Goal: Navigation & Orientation: Find specific page/section

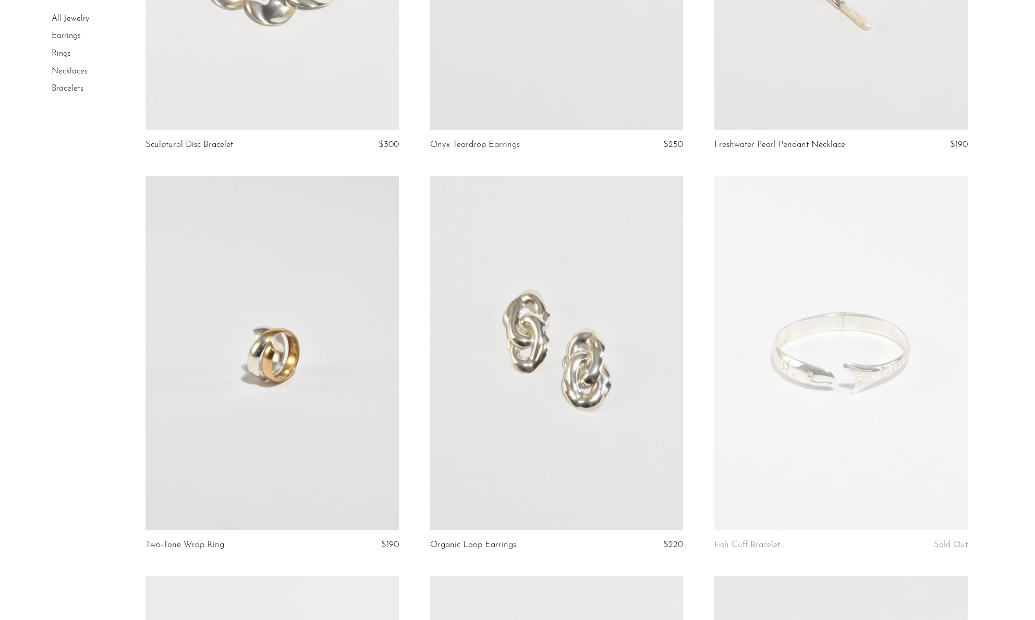
scroll to position [381, 0]
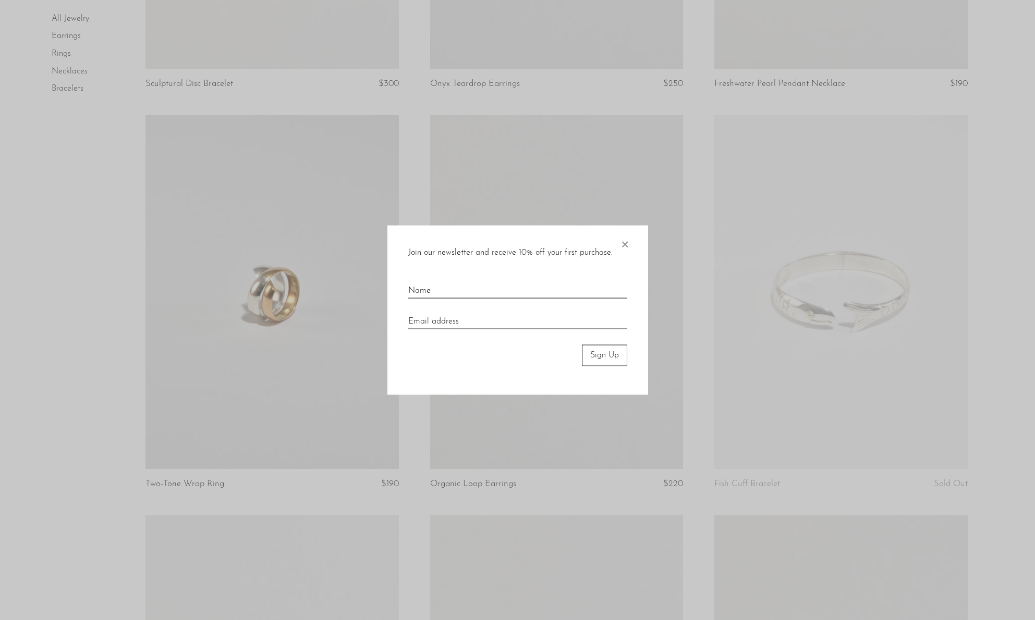
click at [621, 246] on span "×" at bounding box center [624, 242] width 10 height 33
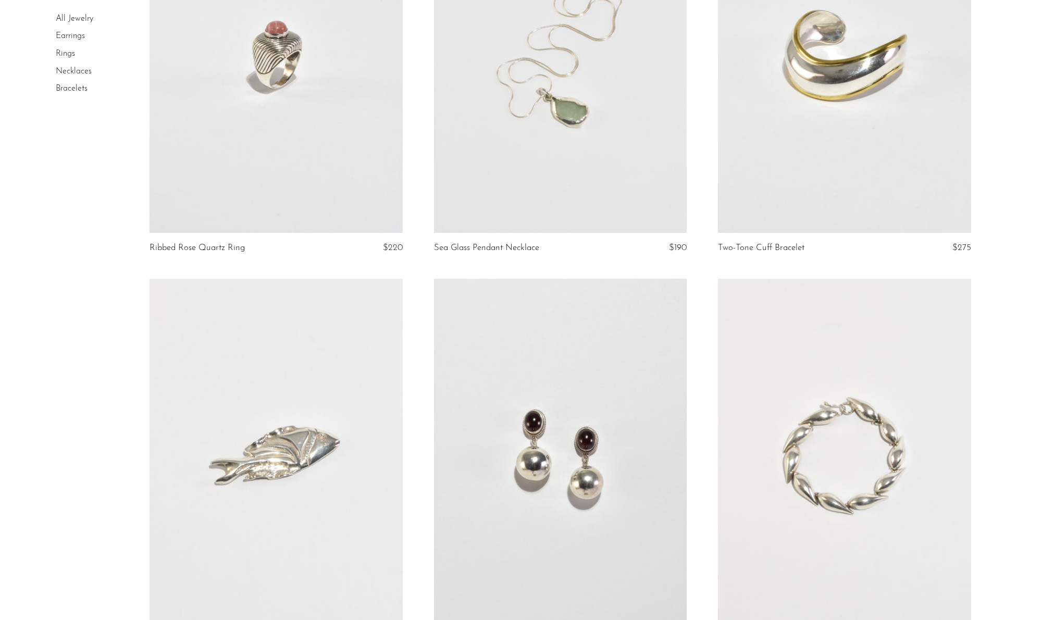
scroll to position [0, 0]
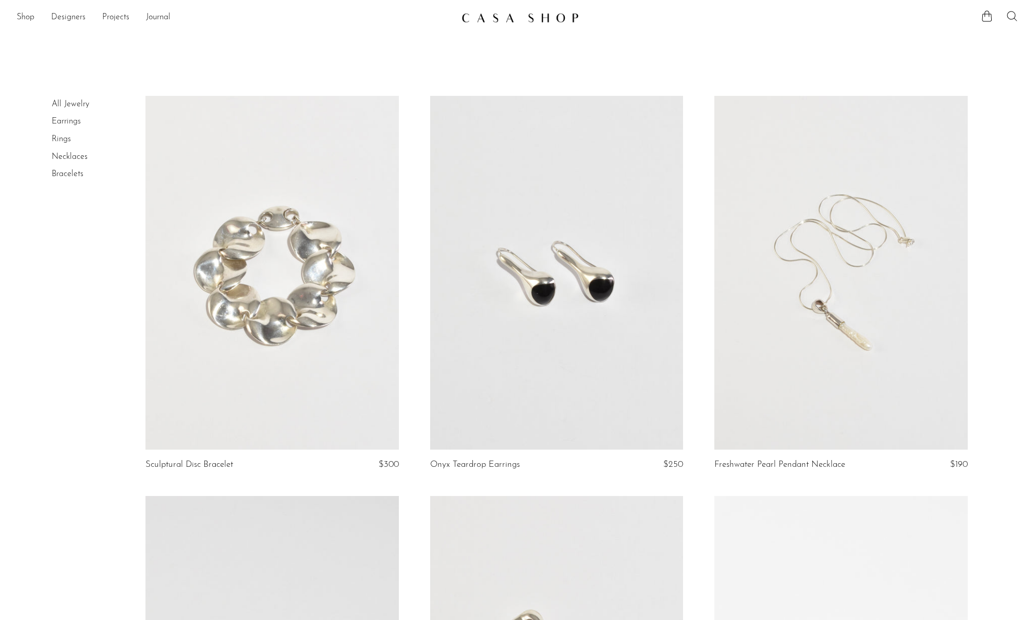
click at [1012, 21] on icon at bounding box center [1011, 16] width 13 height 13
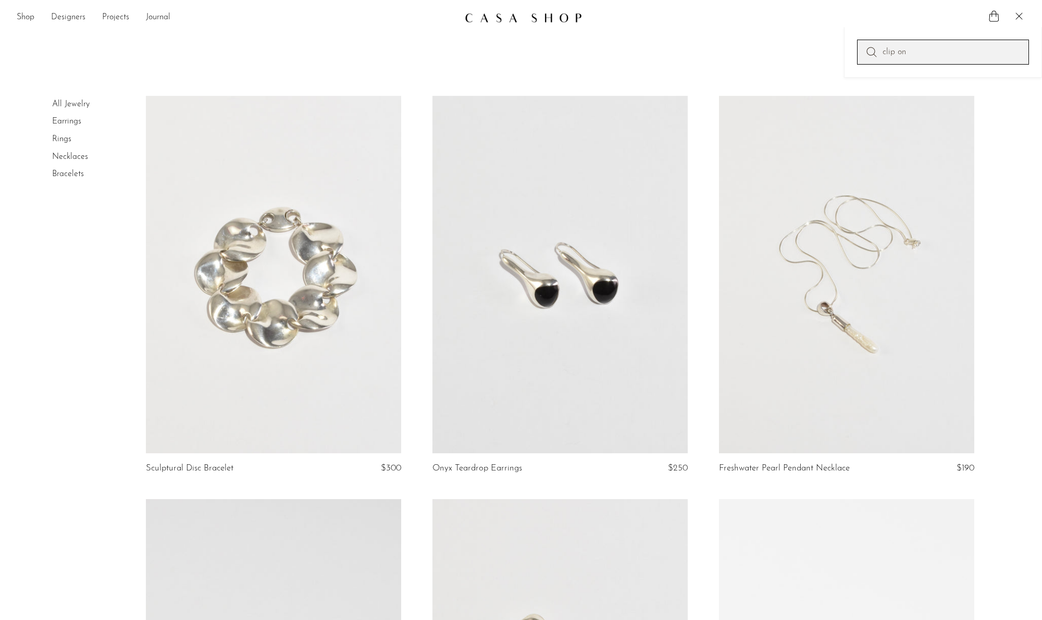
type input "clip on"
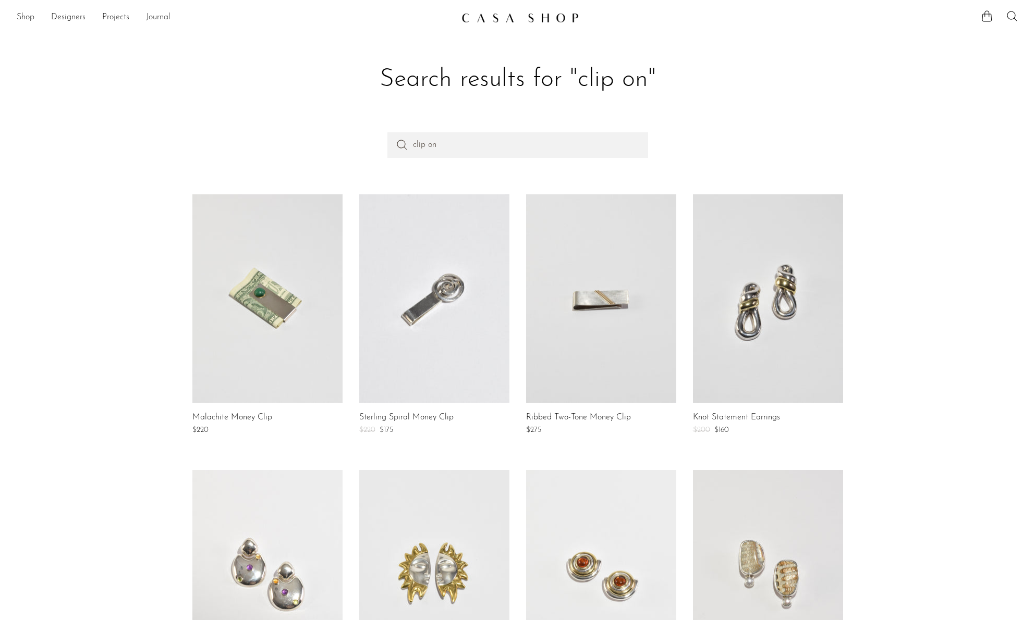
click at [148, 17] on link "Journal" at bounding box center [158, 18] width 24 height 14
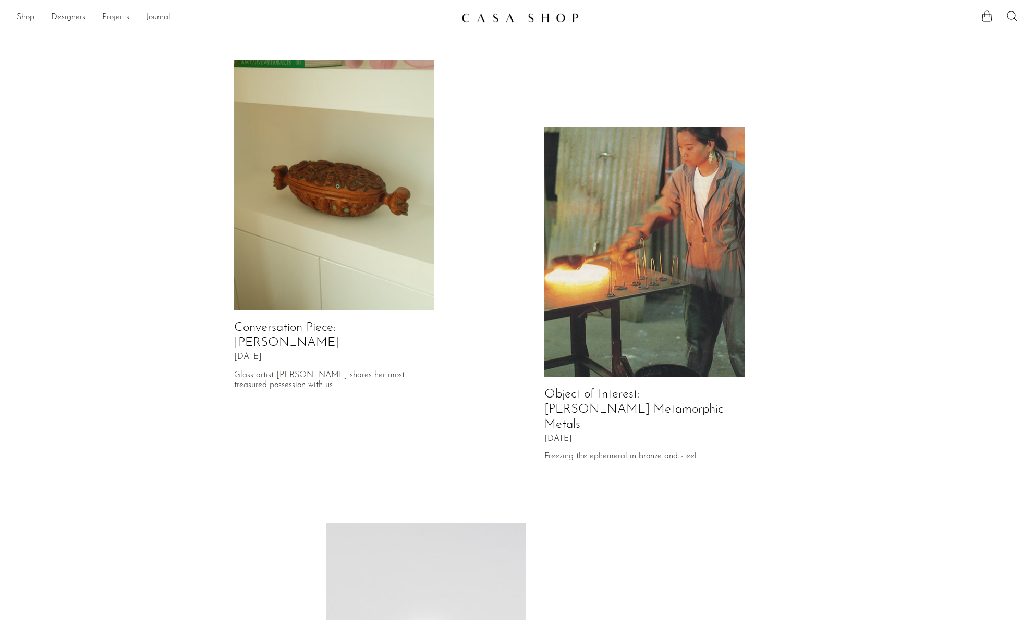
click at [117, 14] on link "Projects" at bounding box center [115, 18] width 27 height 14
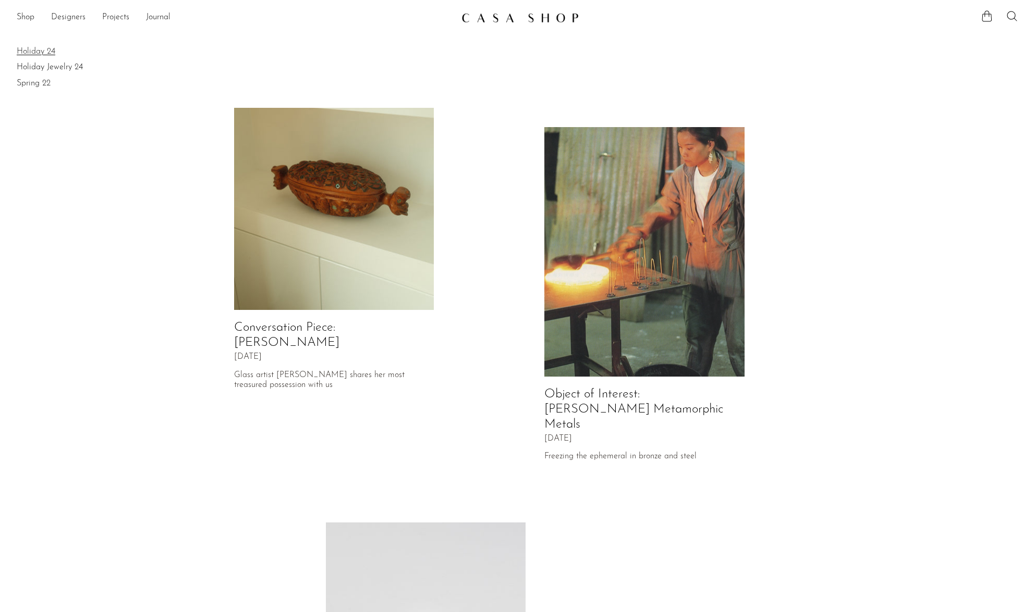
click at [51, 50] on link "Holiday 24" at bounding box center [517, 51] width 1001 height 11
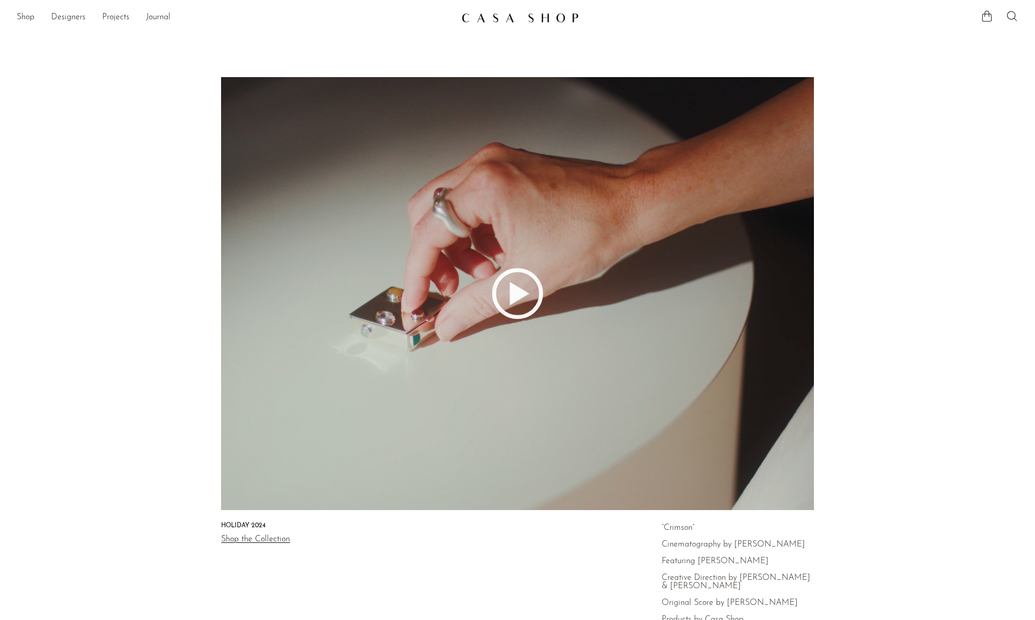
click at [35, 16] on ul "Shop Featured New Arrivals Bestsellers Coming Soon Jewelry Jewelry All Earrings…" at bounding box center [235, 18] width 436 height 18
click at [28, 16] on link "Shop" at bounding box center [26, 18] width 18 height 14
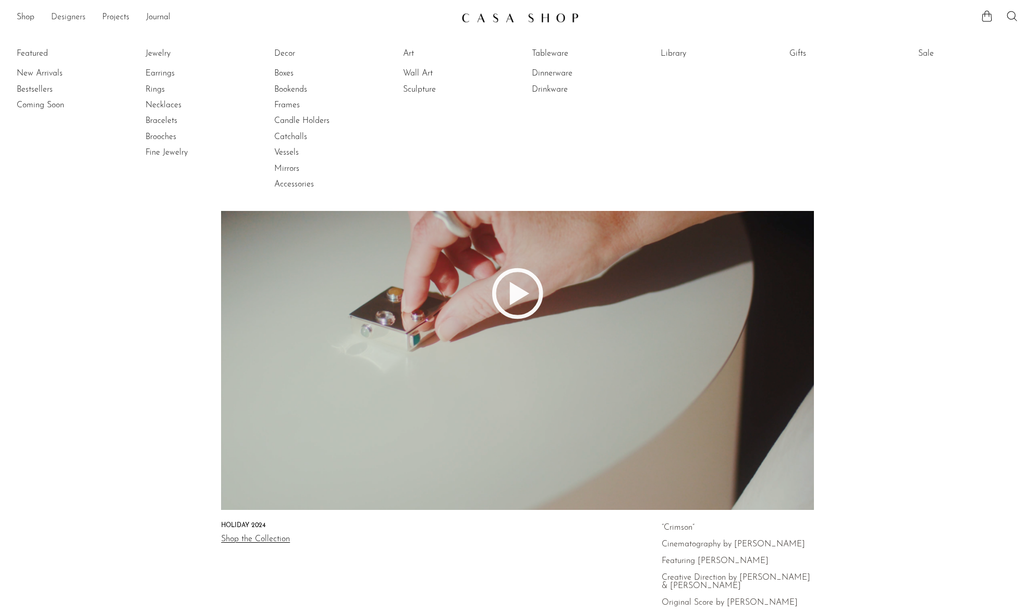
click at [63, 22] on link "Designers" at bounding box center [68, 18] width 34 height 14
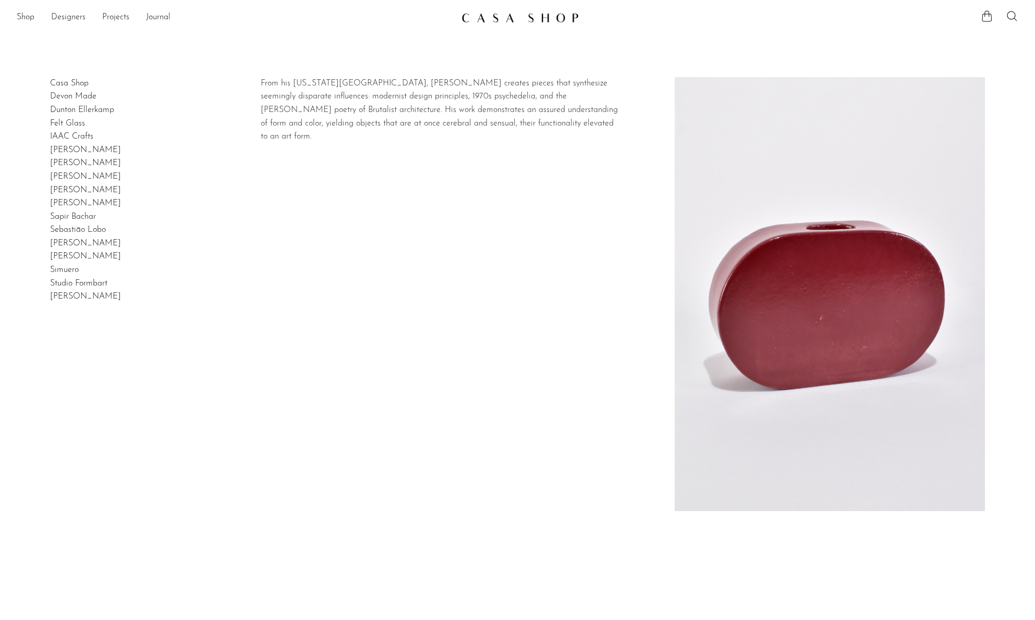
click at [88, 240] on link "[PERSON_NAME]" at bounding box center [85, 243] width 71 height 8
